Goal: Task Accomplishment & Management: Use online tool/utility

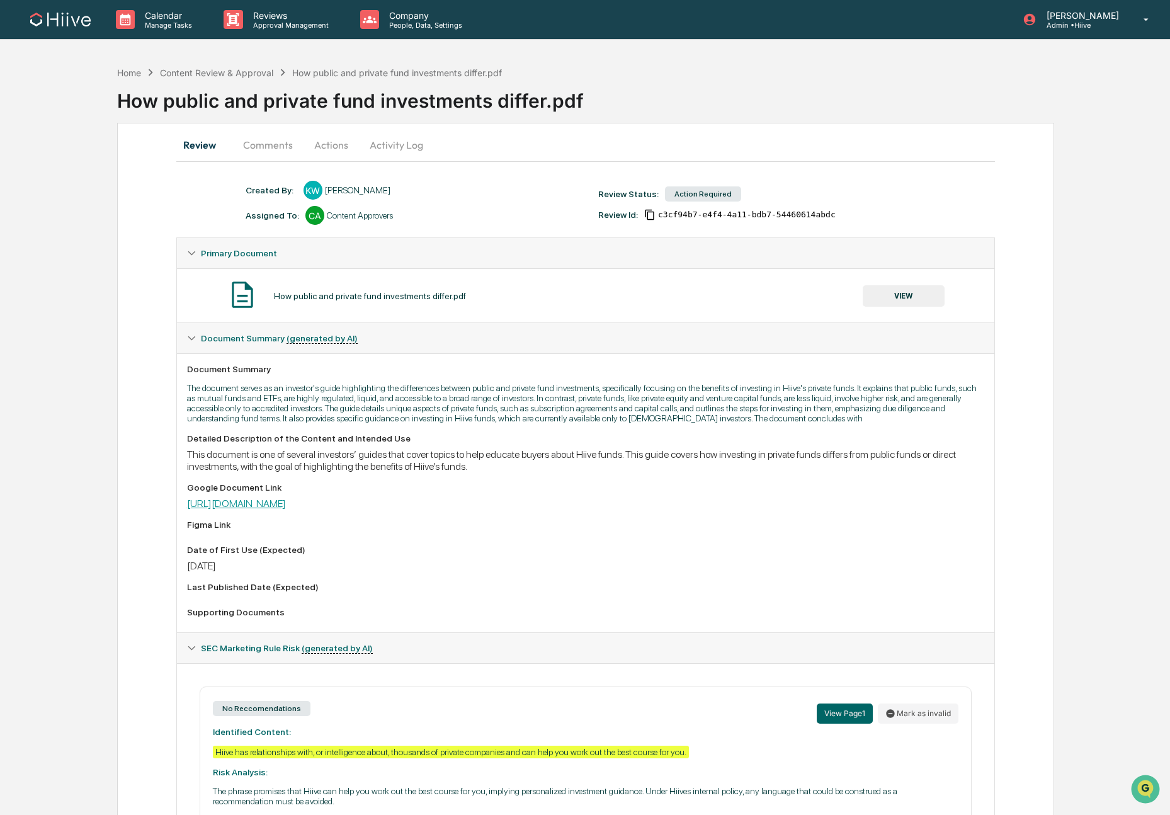
click at [229, 509] on link "[URL][DOMAIN_NAME]" at bounding box center [236, 503] width 99 height 12
click at [276, 151] on button "Comments" at bounding box center [268, 145] width 70 height 30
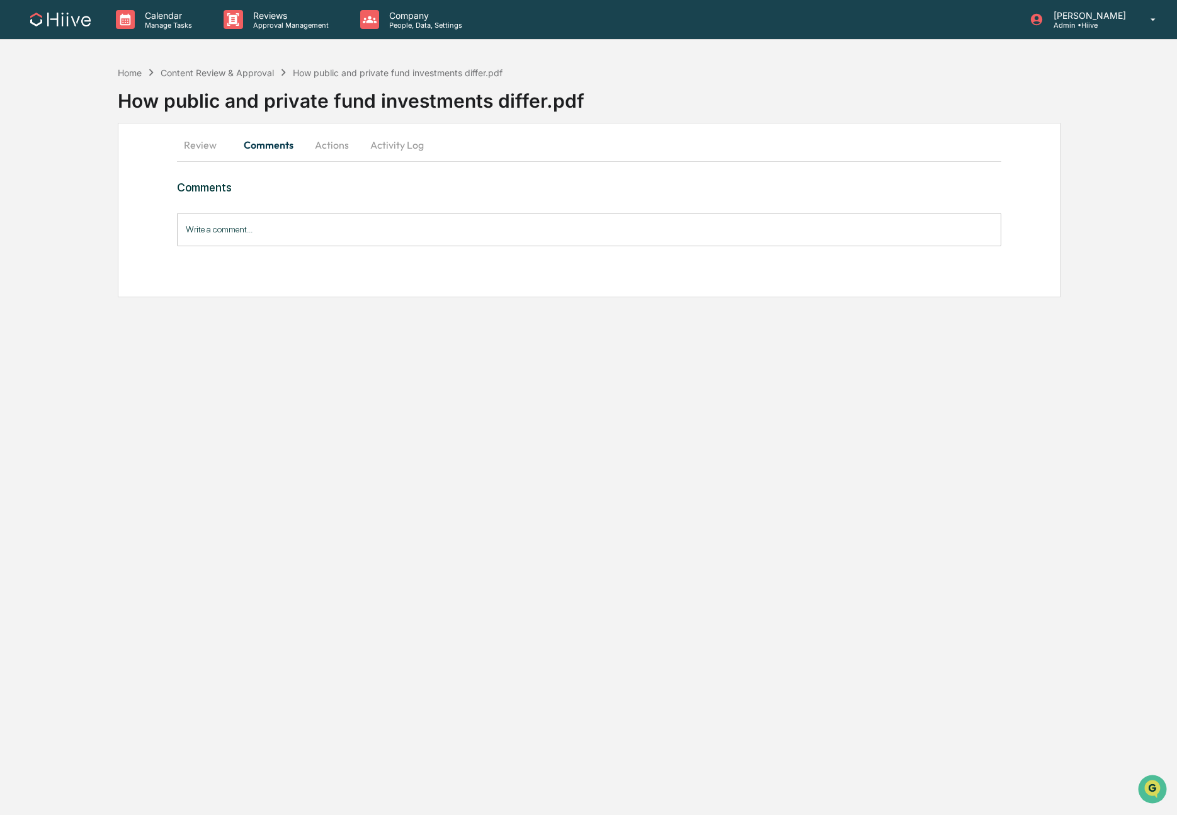
click at [318, 147] on button "Actions" at bounding box center [332, 145] width 57 height 30
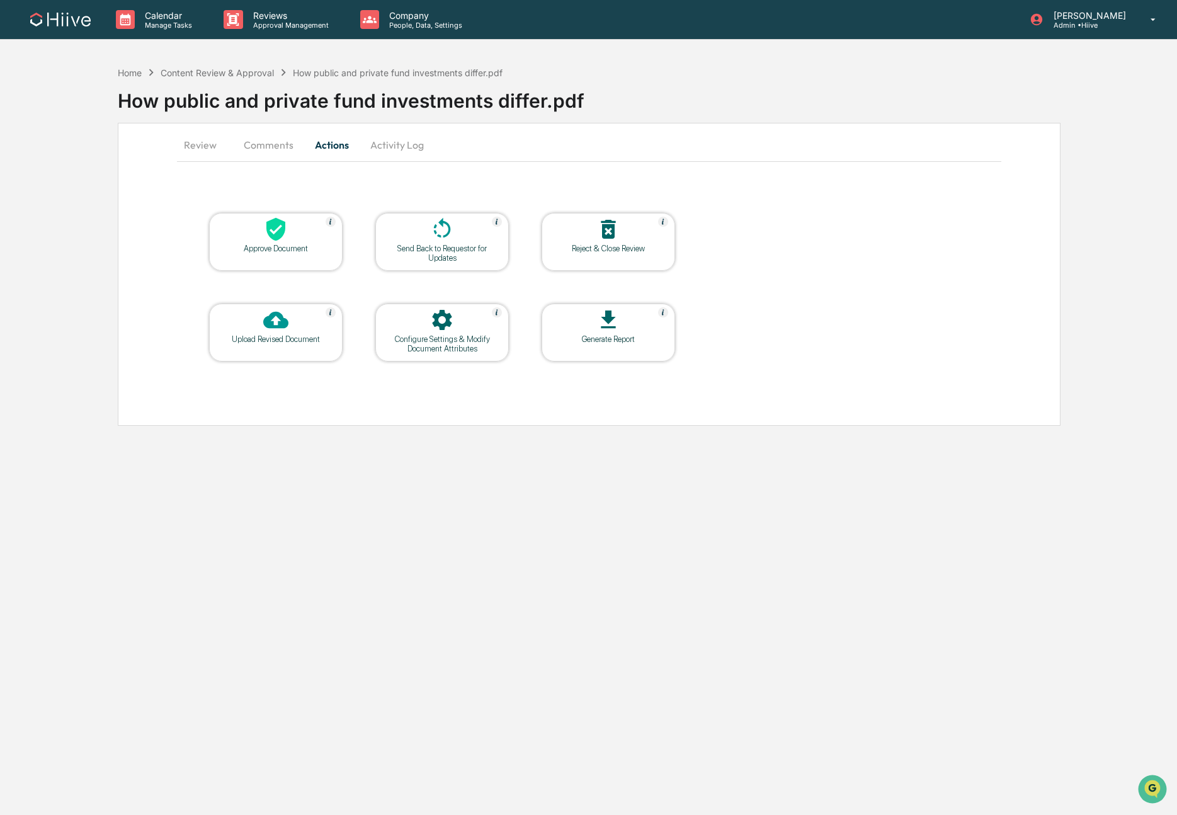
click at [389, 145] on button "Activity Log" at bounding box center [397, 145] width 74 height 30
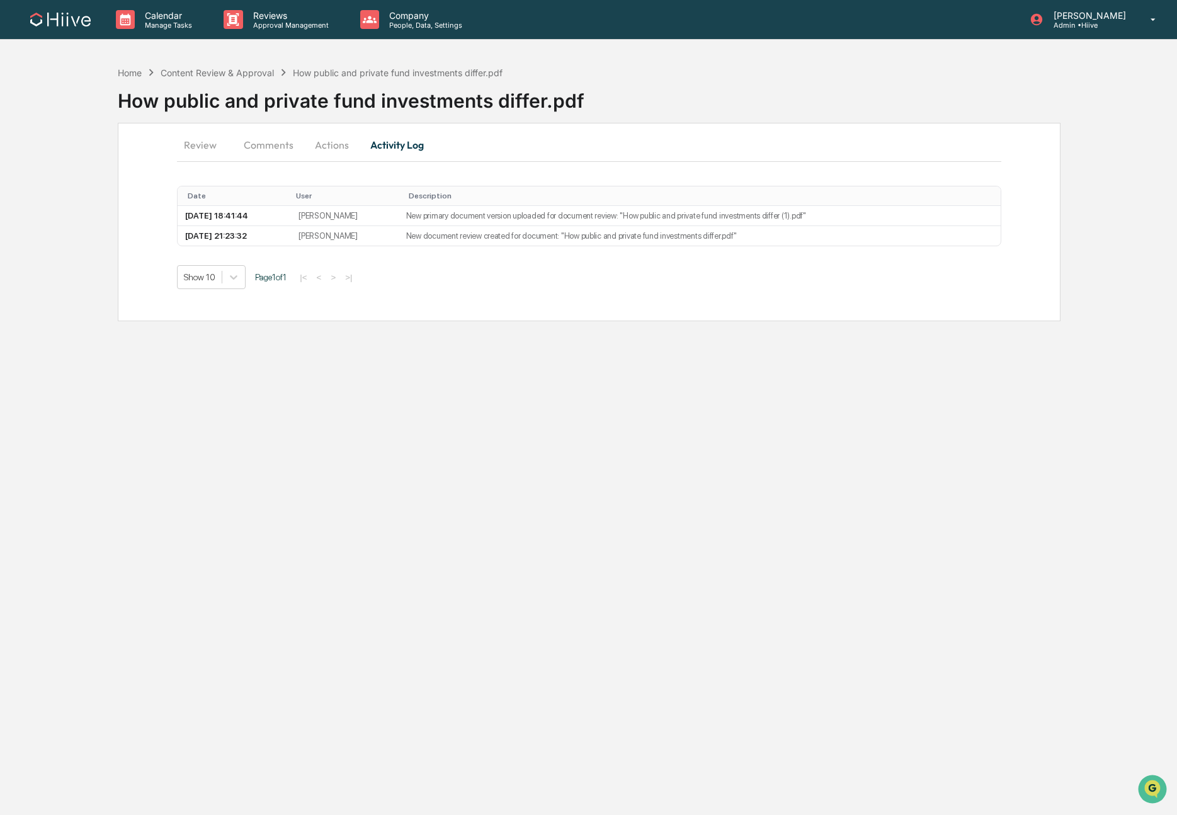
click at [285, 146] on button "Comments" at bounding box center [269, 145] width 70 height 30
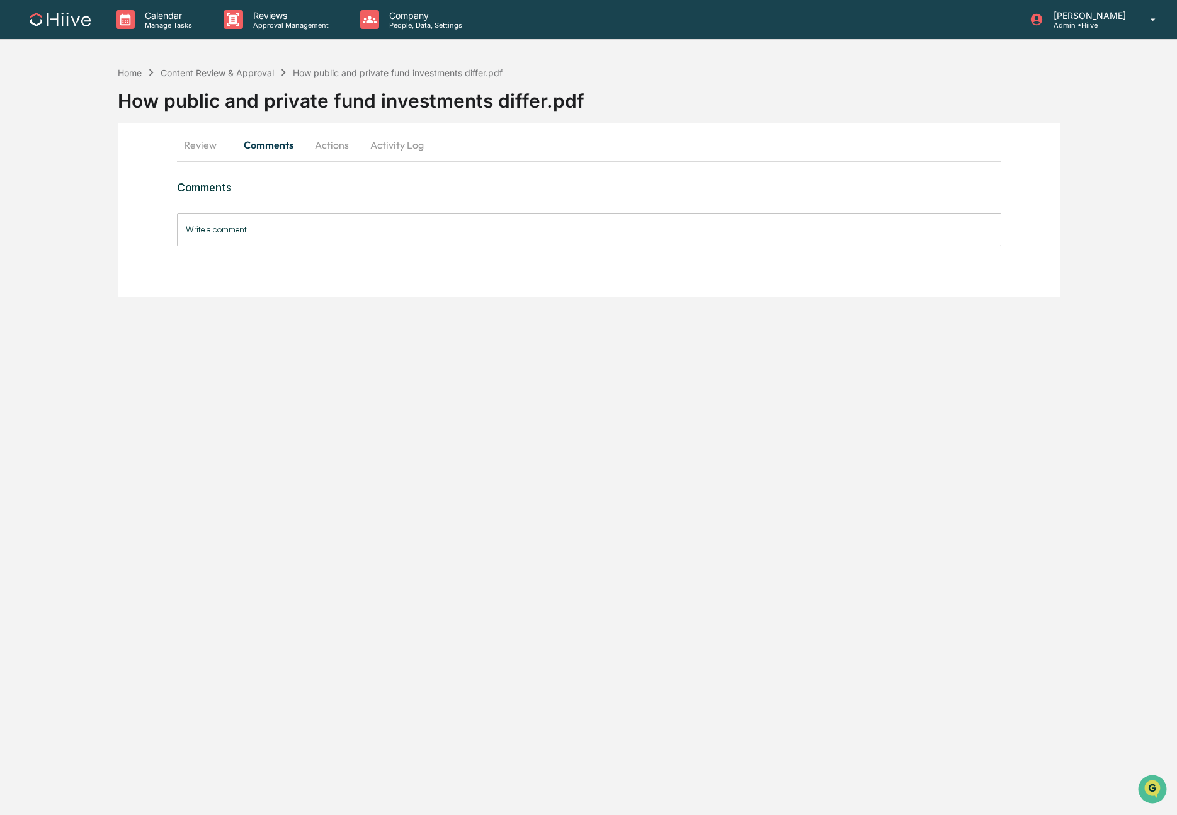
click at [338, 145] on button "Actions" at bounding box center [332, 145] width 57 height 30
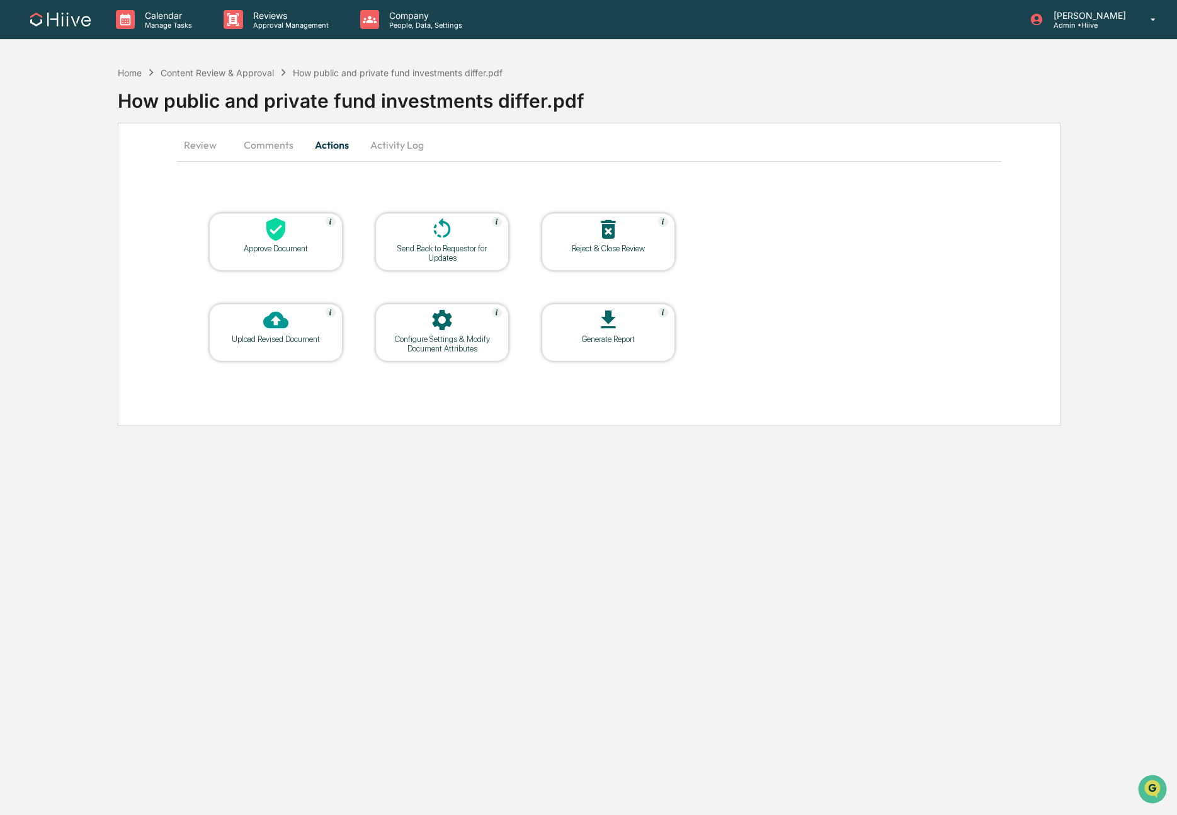
click at [249, 345] on div "Upload Revised Document" at bounding box center [275, 333] width 133 height 58
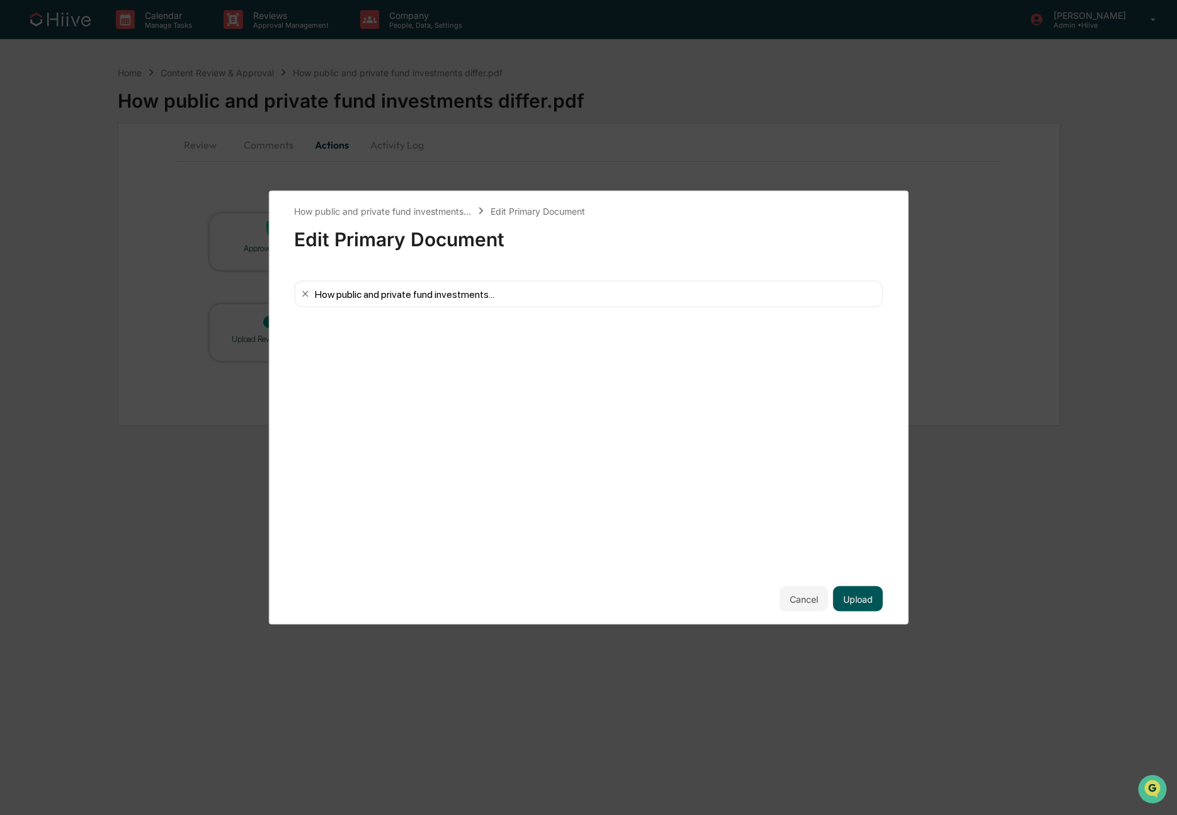
click at [851, 603] on button "Upload" at bounding box center [858, 598] width 50 height 25
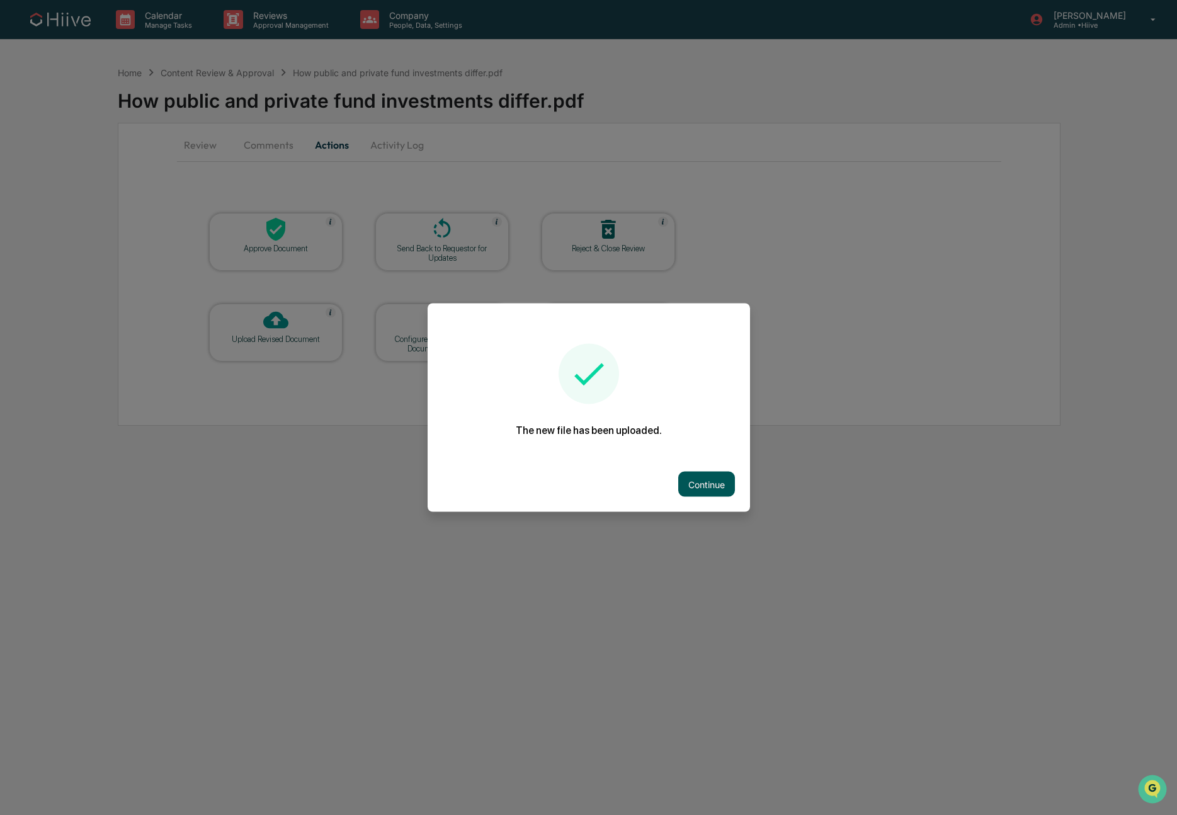
click at [686, 479] on button "Continue" at bounding box center [706, 484] width 57 height 25
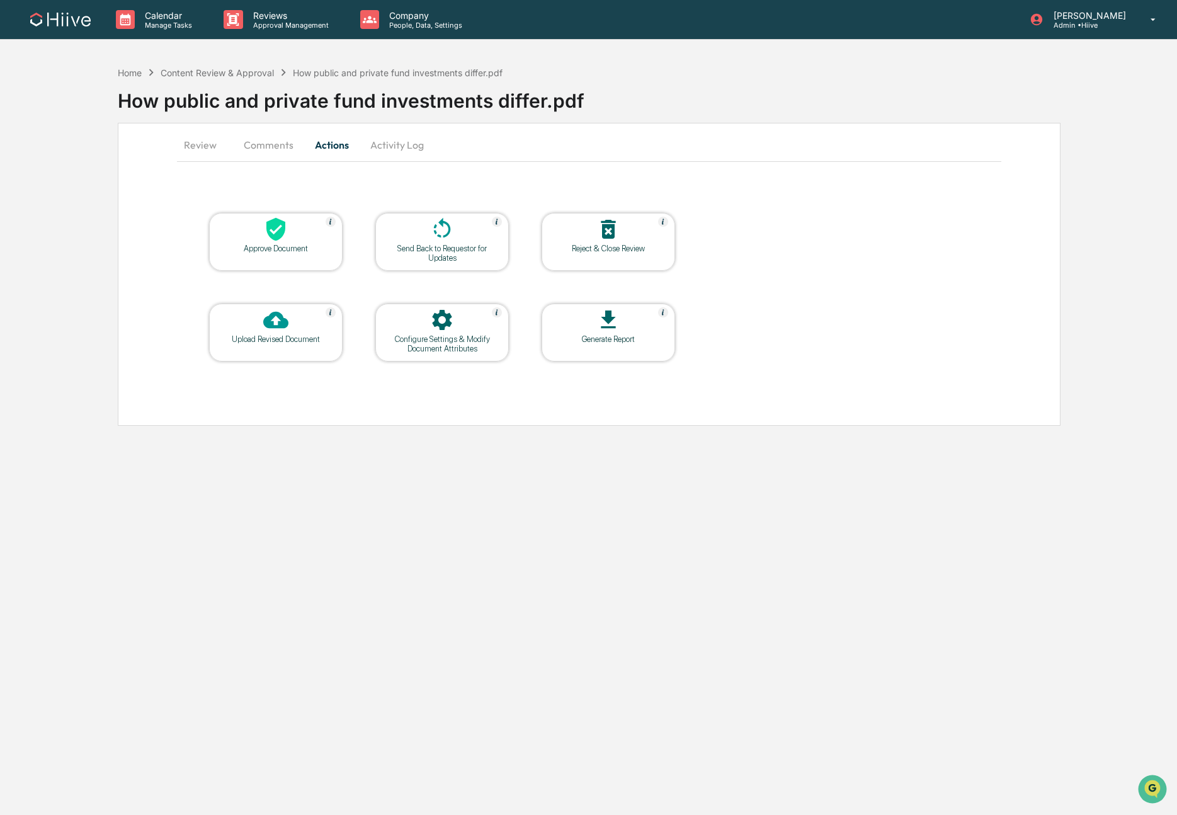
click at [457, 254] on div "Send Back to Requestor for Updates" at bounding box center [441, 253] width 113 height 19
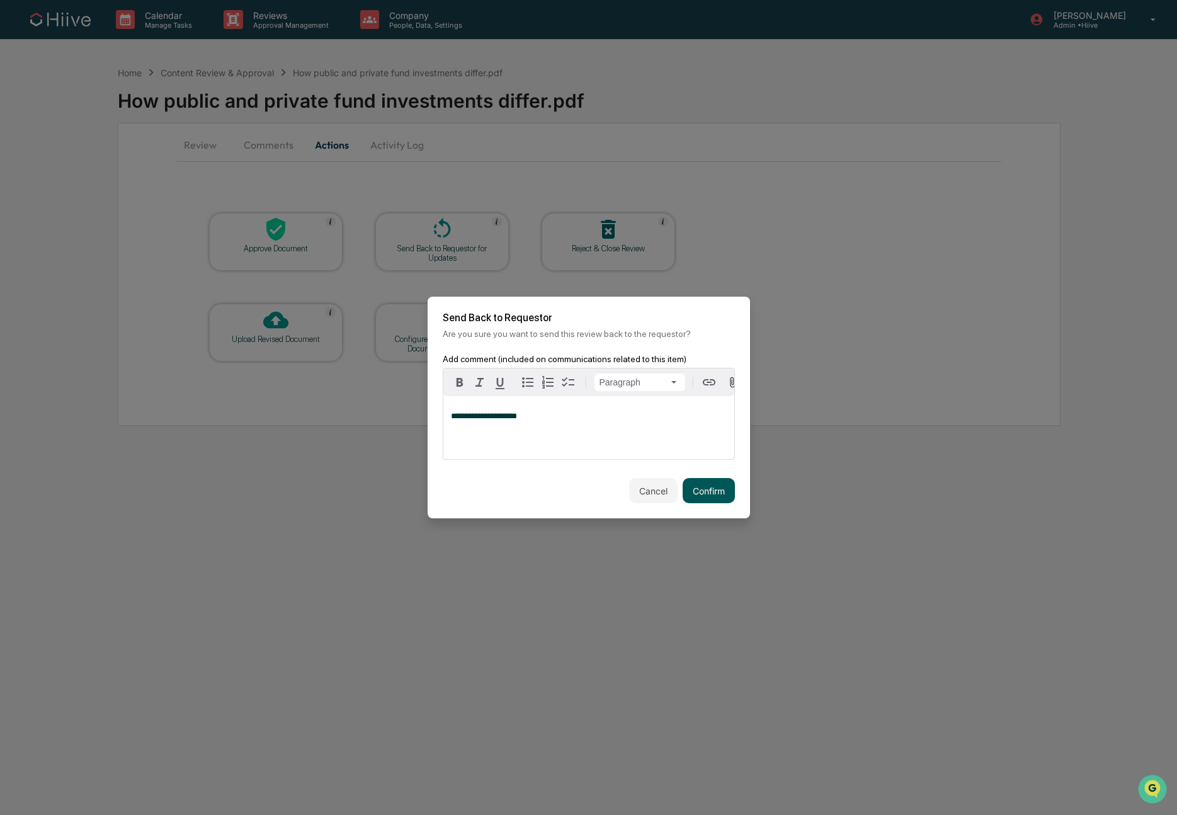
click at [684, 490] on button "Confirm" at bounding box center [709, 490] width 52 height 25
